Goal: Task Accomplishment & Management: Use online tool/utility

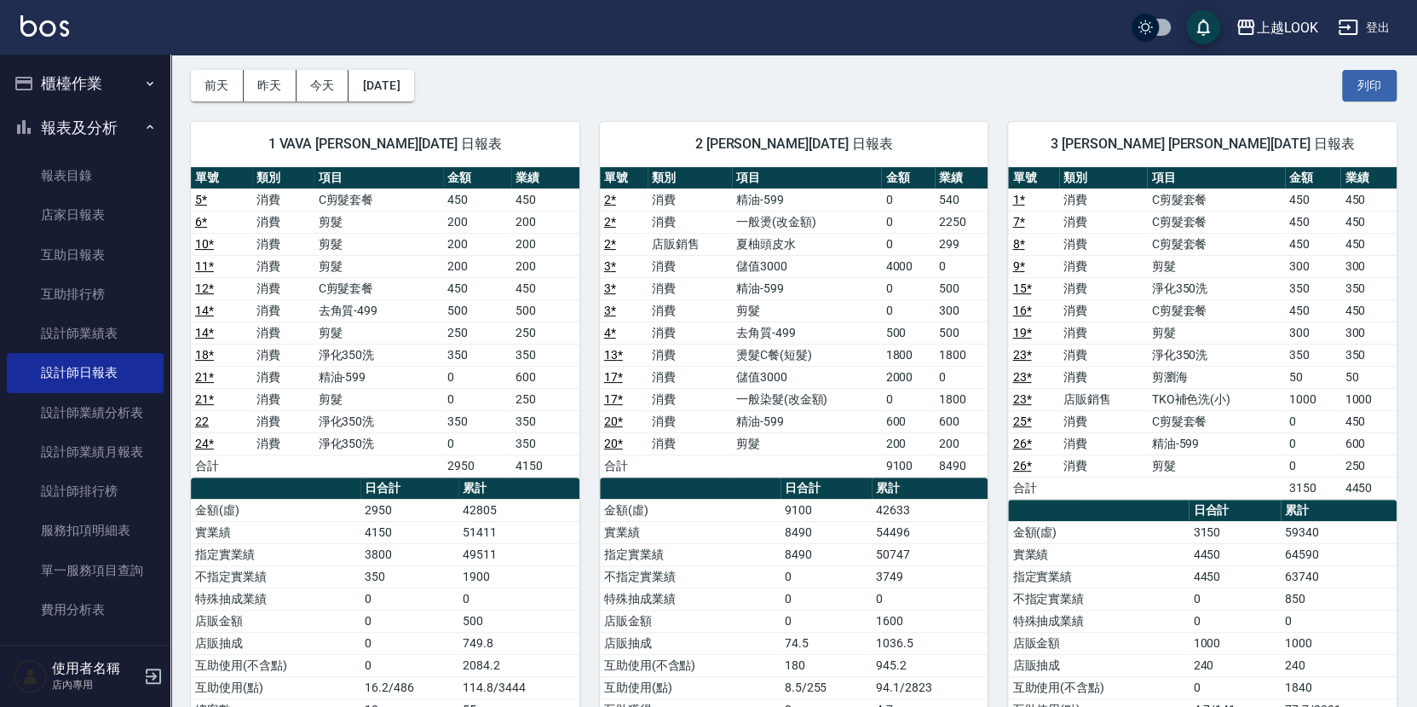
scroll to position [63, 0]
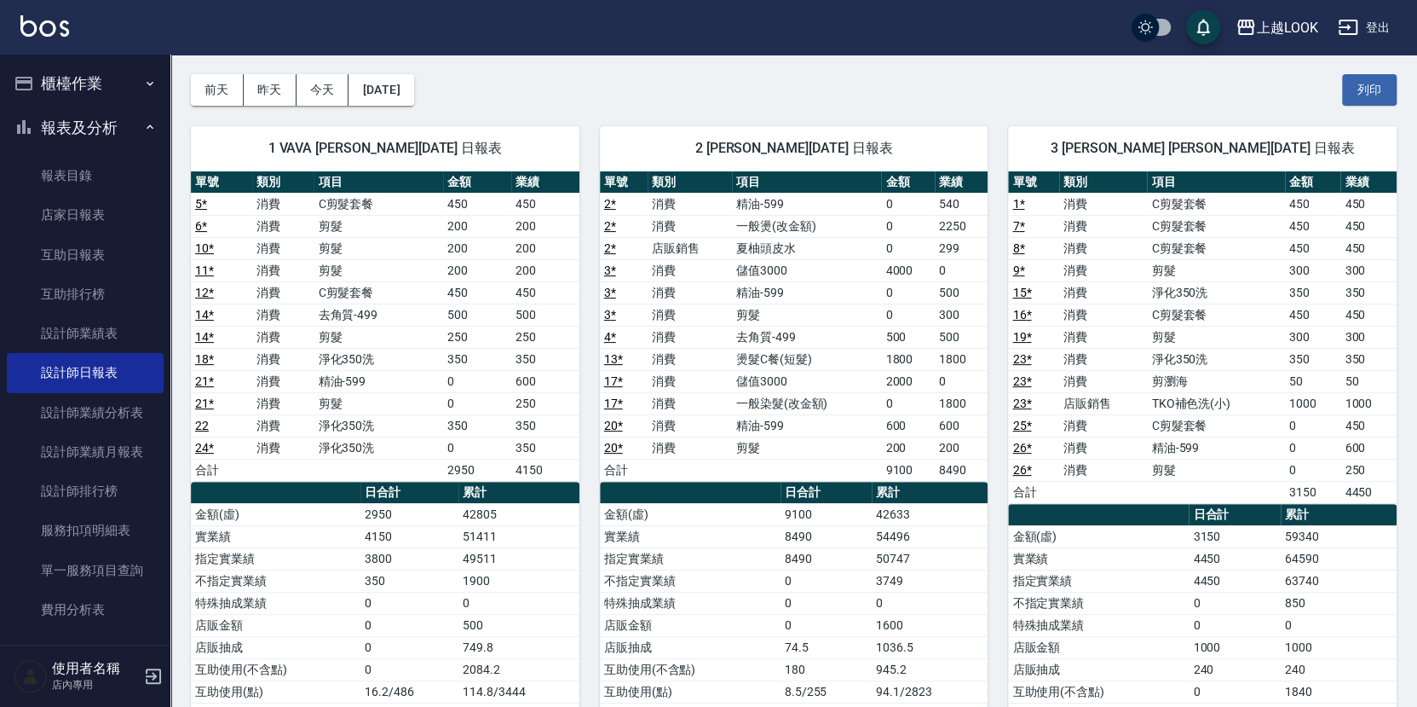
click at [100, 78] on button "櫃檯作業" at bounding box center [85, 83] width 157 height 44
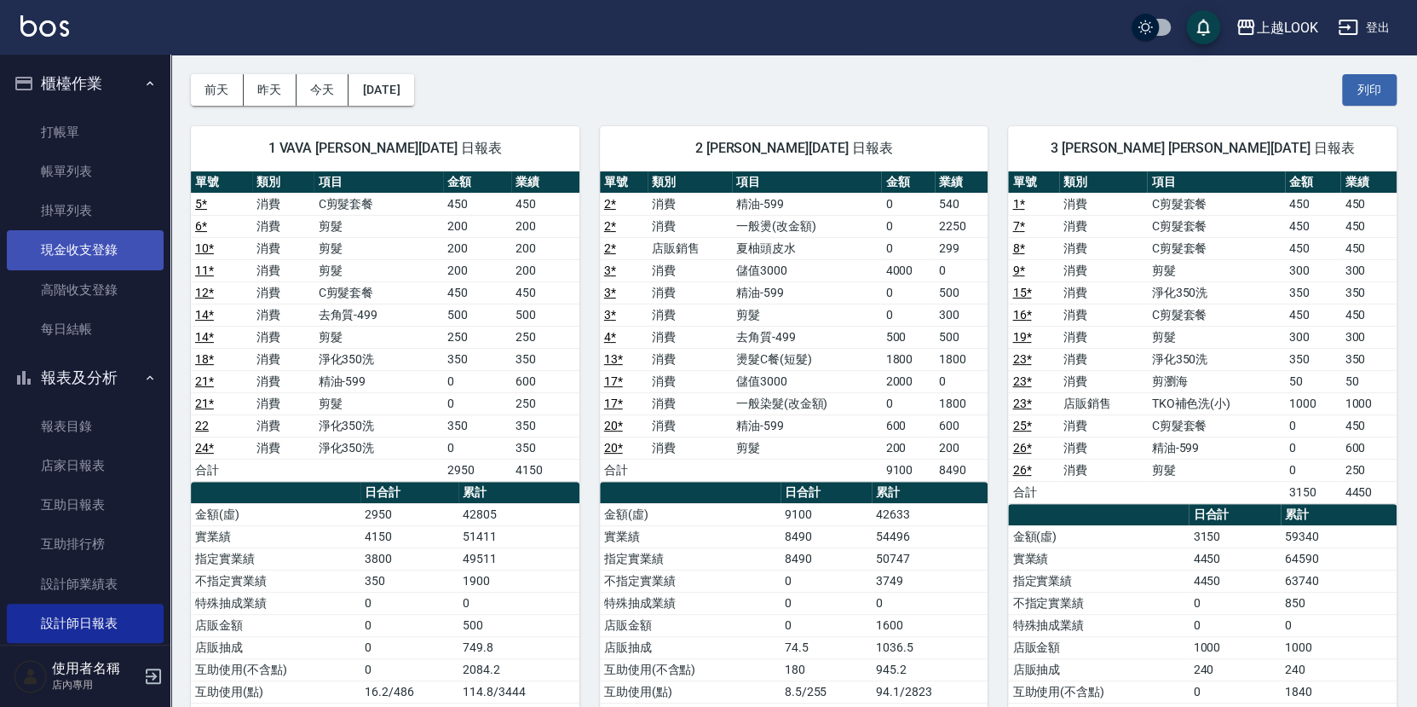
click at [85, 250] on link "現金收支登錄" at bounding box center [85, 249] width 157 height 39
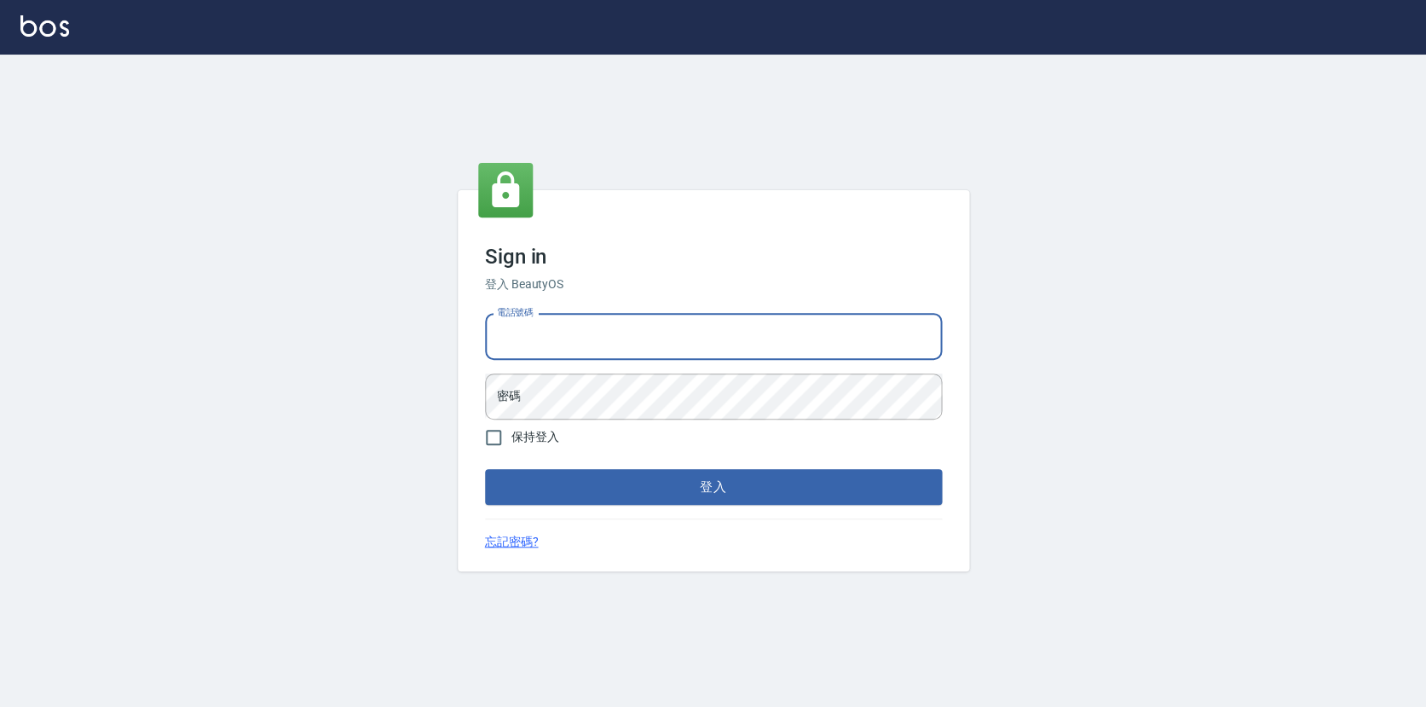
type input "0423178168"
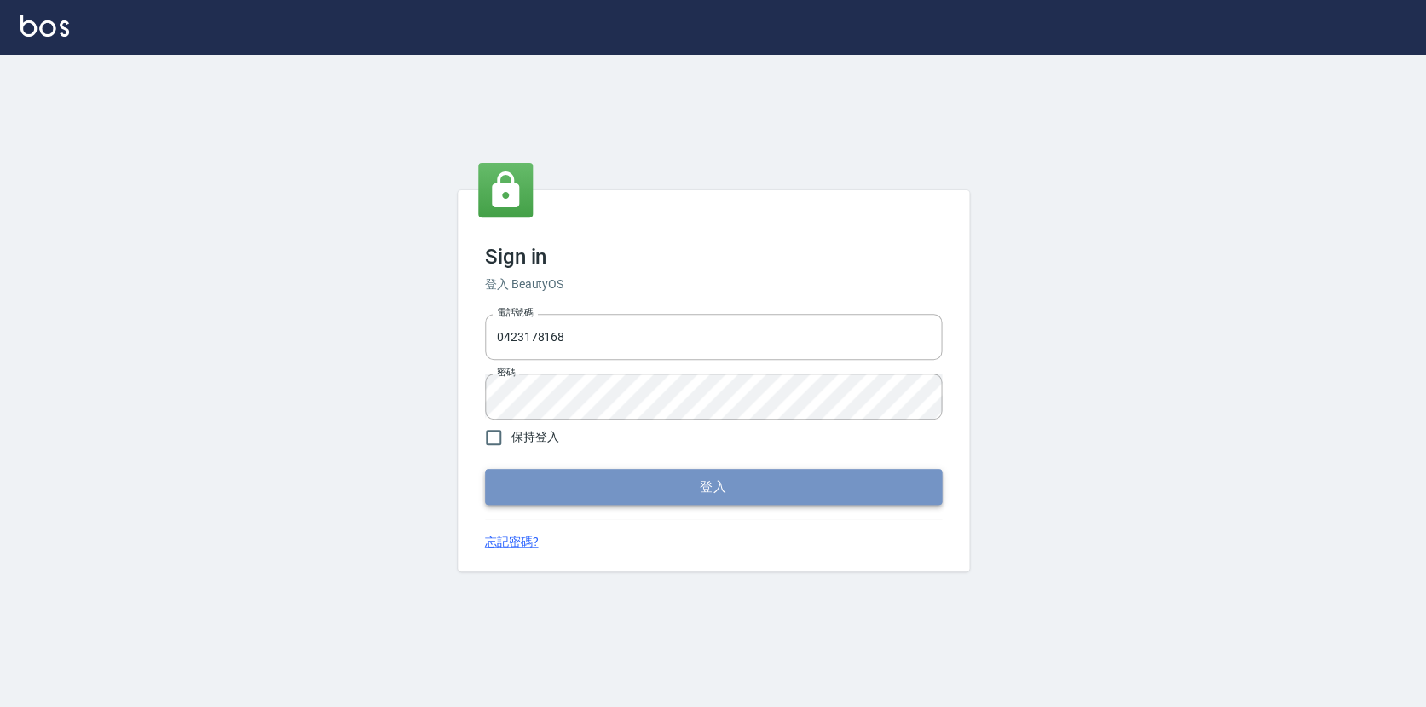
click at [623, 487] on button "登入" at bounding box center [713, 487] width 457 height 36
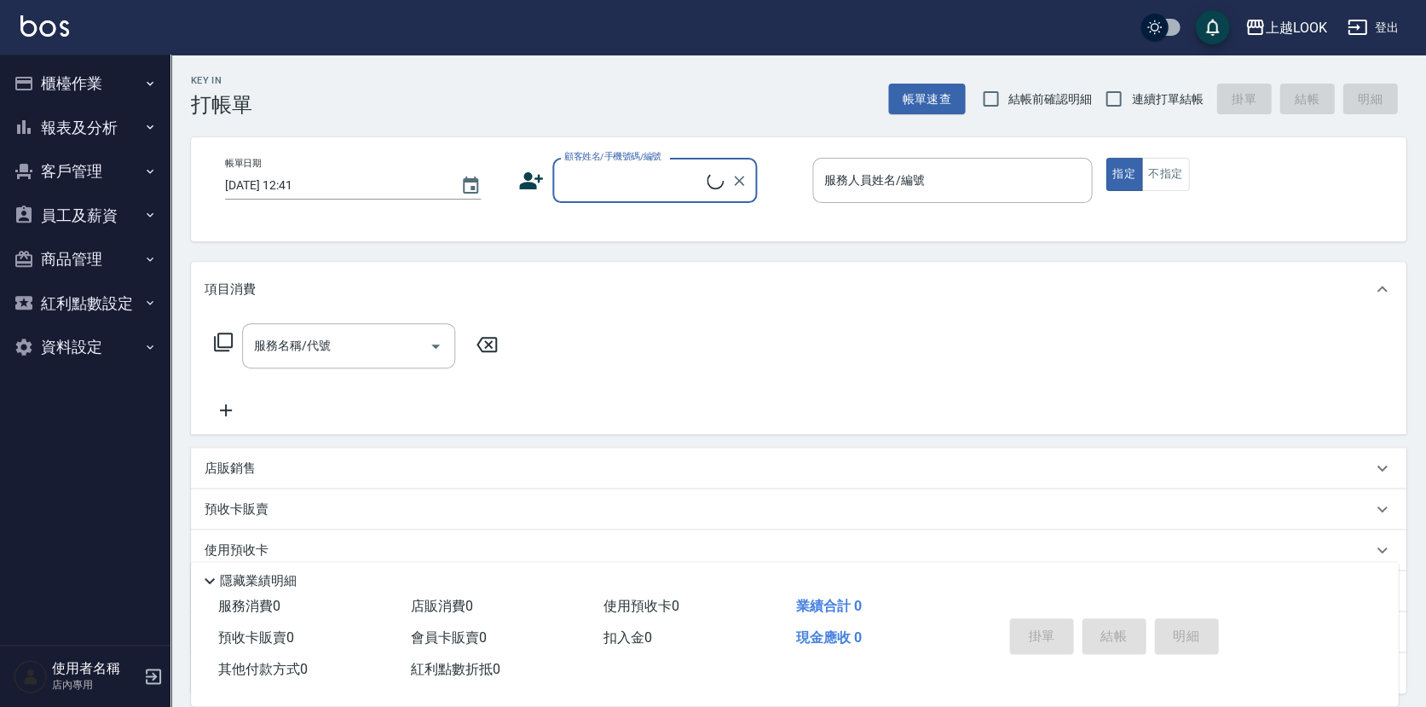
click at [63, 87] on button "櫃檯作業" at bounding box center [85, 83] width 157 height 44
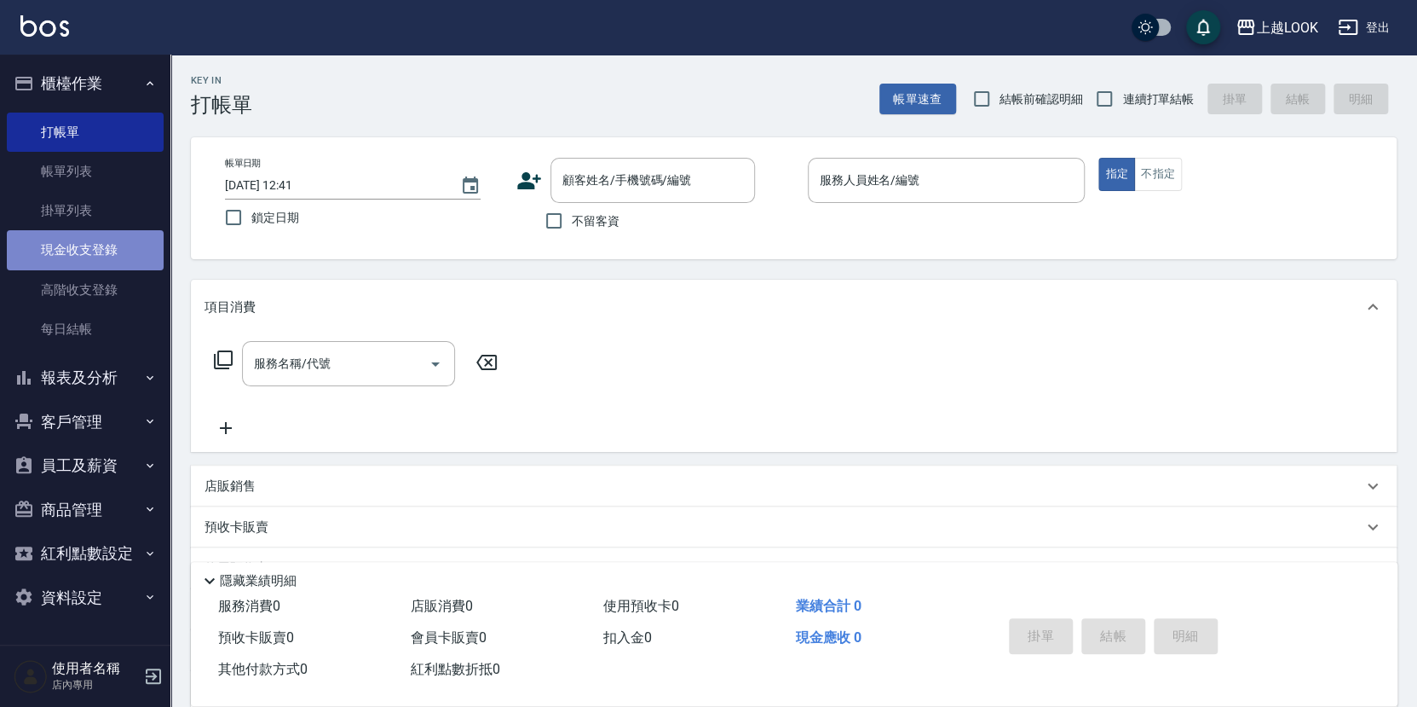
click at [88, 252] on link "現金收支登錄" at bounding box center [85, 249] width 157 height 39
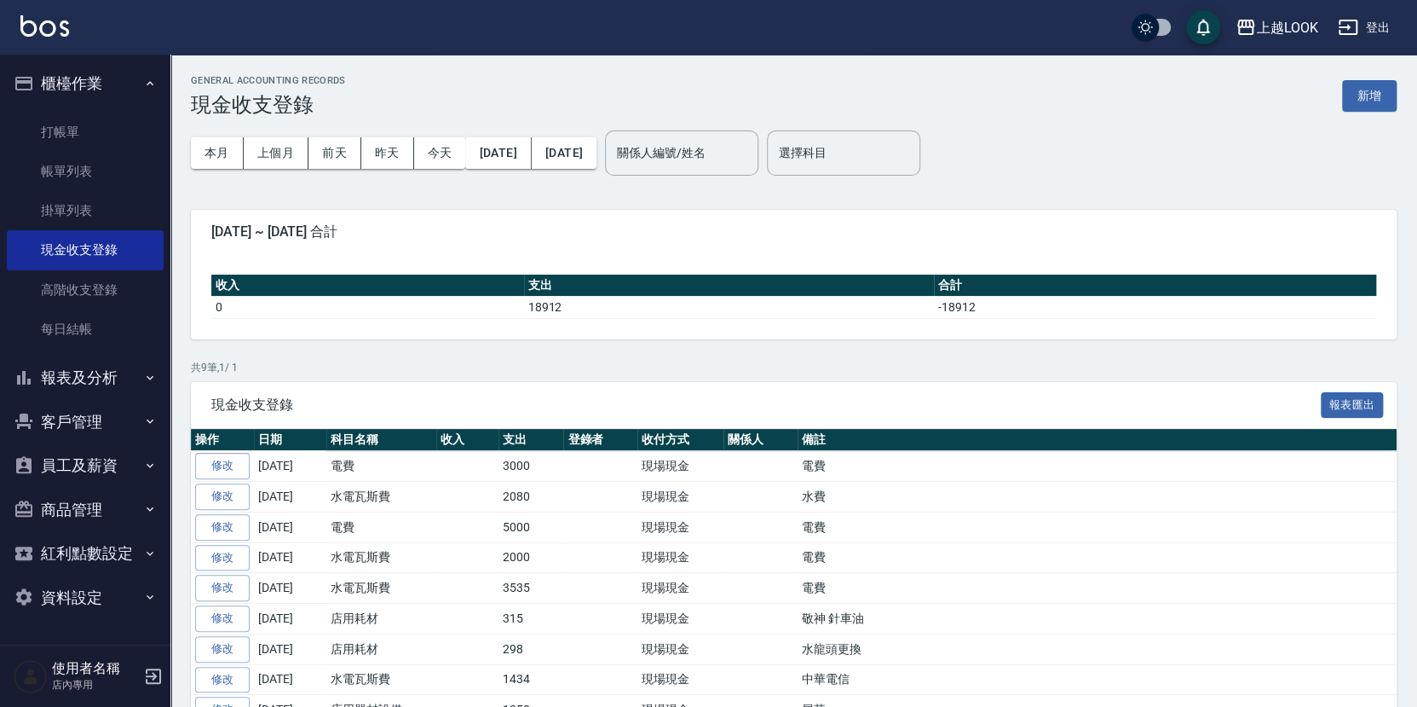
scroll to position [79, 0]
